Goal: Information Seeking & Learning: Find specific fact

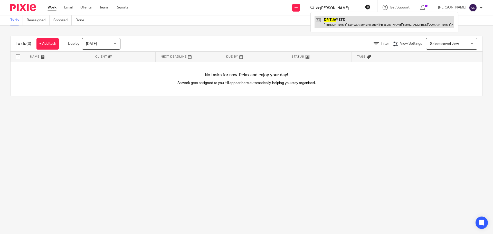
type input "dr [PERSON_NAME]"
click at [342, 18] on link at bounding box center [384, 22] width 140 height 12
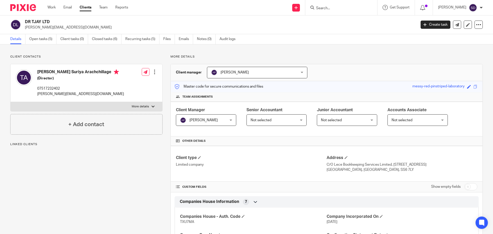
scroll to position [128, 0]
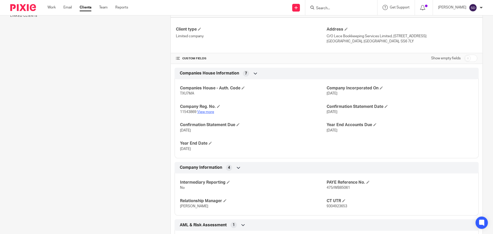
click at [205, 110] on link "View more" at bounding box center [205, 112] width 17 height 4
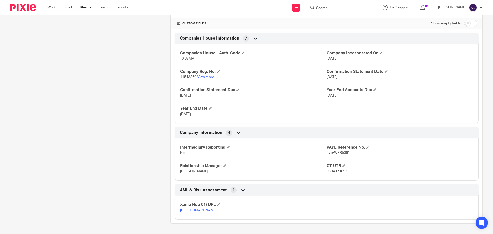
click at [342, 169] on span "9304923653" at bounding box center [336, 171] width 21 height 4
copy span "9304923653"
click at [274, 155] on div "Intermediary Reporting No PAYE Reference No. 475/WB85061 Relationship Manager A…" at bounding box center [327, 157] width 304 height 46
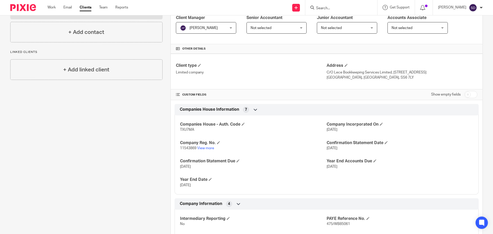
scroll to position [92, 0]
click at [206, 149] on link "View more" at bounding box center [205, 149] width 17 height 4
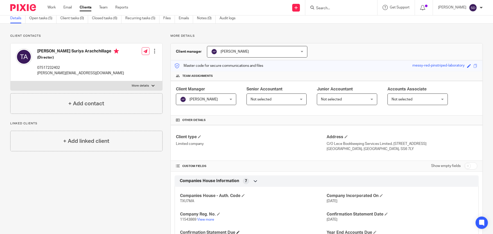
scroll to position [15, 0]
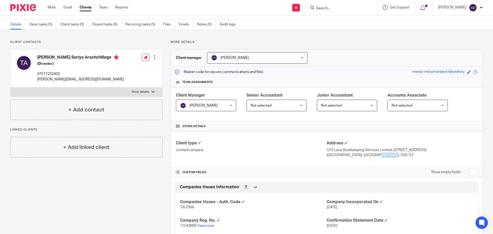
drag, startPoint x: 353, startPoint y: 155, endPoint x: 368, endPoint y: 156, distance: 15.5
click at [368, 156] on p "Rayleigh, England, SS6 7LY" at bounding box center [401, 154] width 151 height 5
copy p "SS6 7LY"
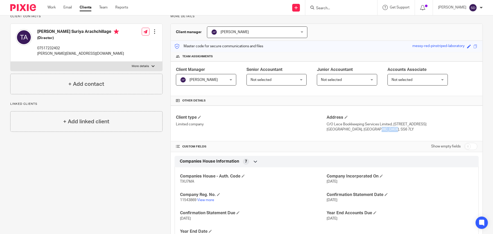
scroll to position [169, 0]
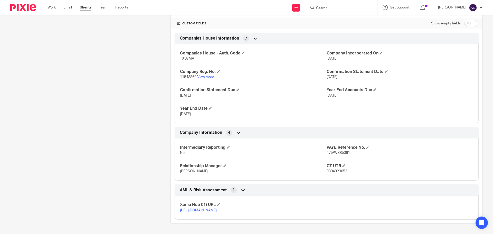
click at [335, 169] on span "9304923653" at bounding box center [336, 171] width 21 height 4
copy span "9304923653"
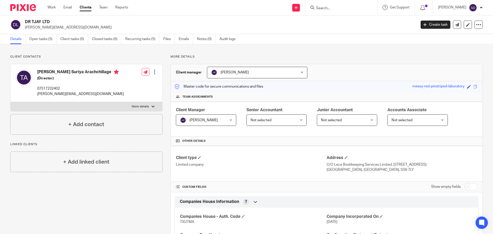
scroll to position [26, 0]
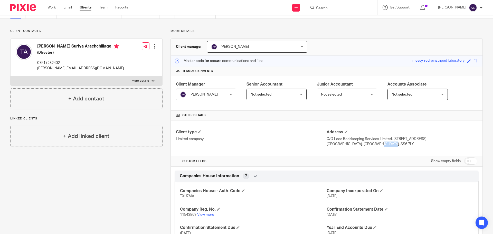
drag, startPoint x: 355, startPoint y: 144, endPoint x: 368, endPoint y: 148, distance: 13.4
click at [368, 148] on div "Client type Limited company Address C/O Lece Bookkeeping Services Limited, 188 …" at bounding box center [327, 138] width 312 height 36
copy p "SS6 7LY"
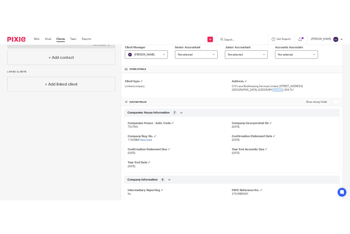
scroll to position [103, 0]
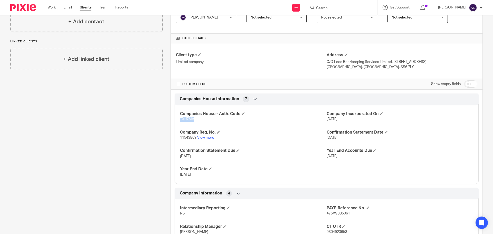
drag, startPoint x: 179, startPoint y: 119, endPoint x: 195, endPoint y: 118, distance: 15.9
click at [195, 118] on p "TXU7MA" at bounding box center [253, 119] width 147 height 5
click at [359, 67] on p "Rayleigh, England, SS6 7LY" at bounding box center [401, 66] width 151 height 5
click at [363, 75] on div "Client type Limited company Address C/O Lece Bookkeeping Services Limited, 188 …" at bounding box center [327, 61] width 312 height 36
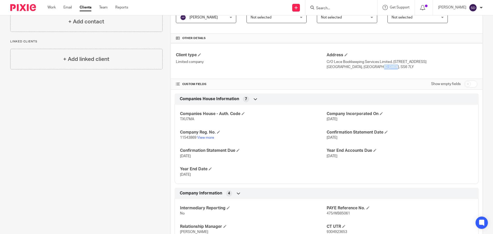
drag, startPoint x: 369, startPoint y: 66, endPoint x: 354, endPoint y: 66, distance: 14.4
click at [354, 66] on p "Rayleigh, England, SS6 7LY" at bounding box center [401, 66] width 151 height 5
copy p "SS6 7LY"
